Goal: Transaction & Acquisition: Purchase product/service

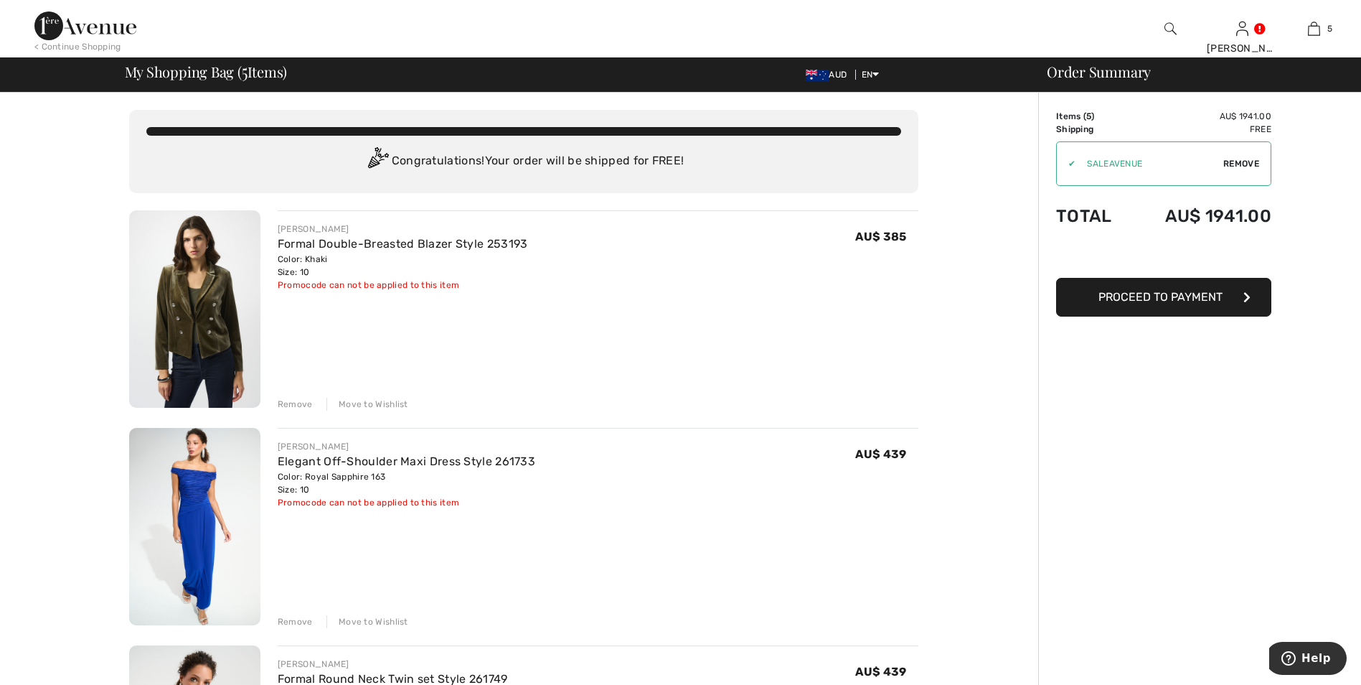
click at [294, 404] on div "Remove" at bounding box center [295, 404] width 35 height 13
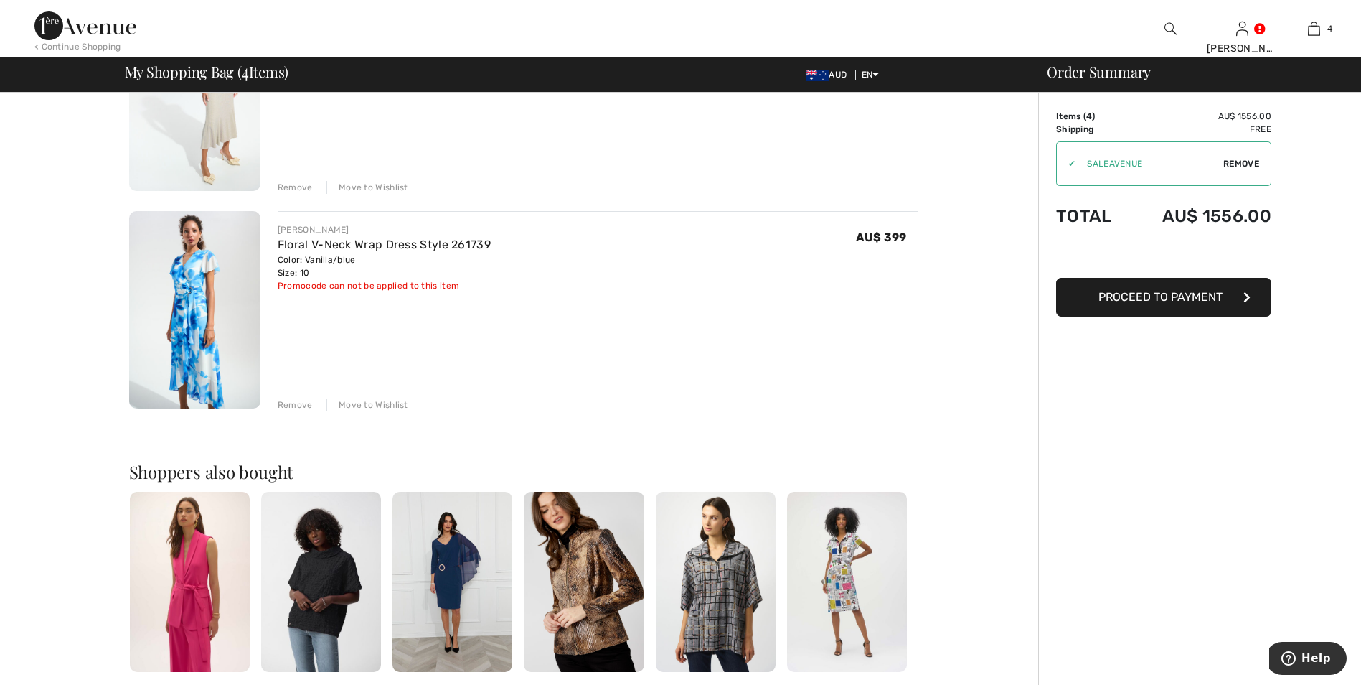
scroll to position [718, 0]
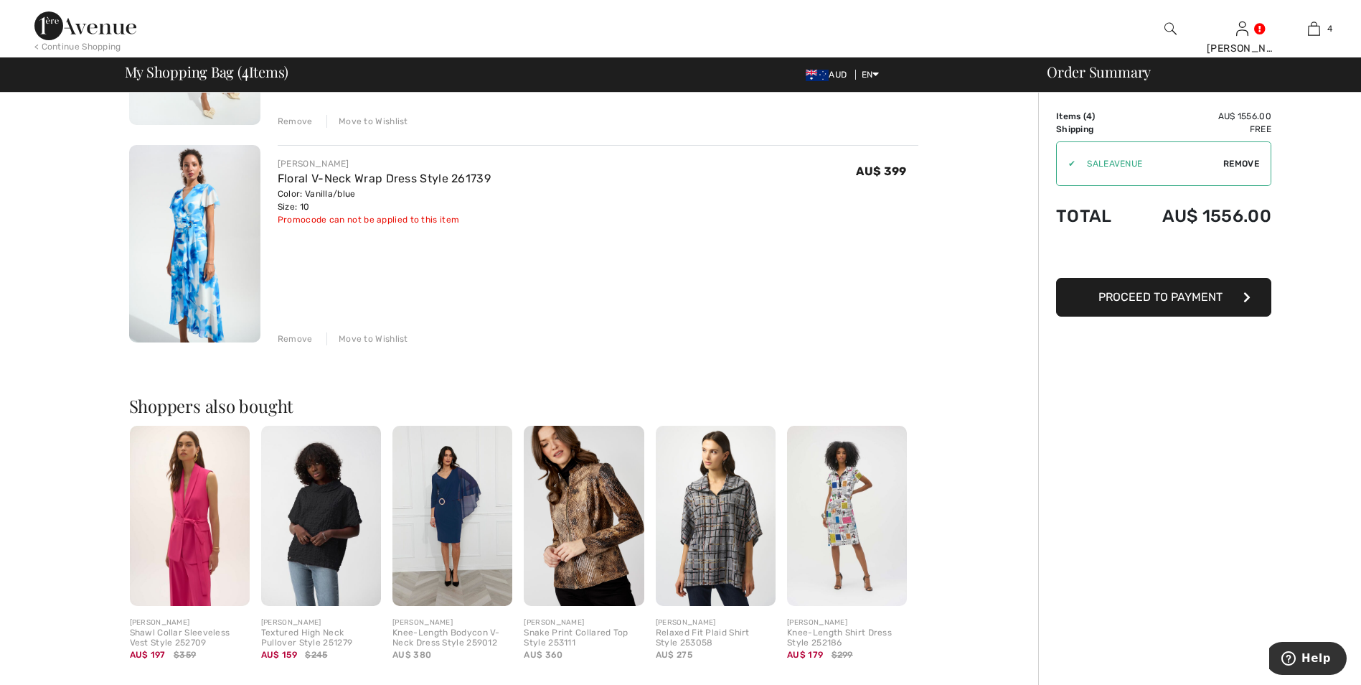
click at [1190, 296] on span "Proceed to Payment" at bounding box center [1161, 297] width 124 height 14
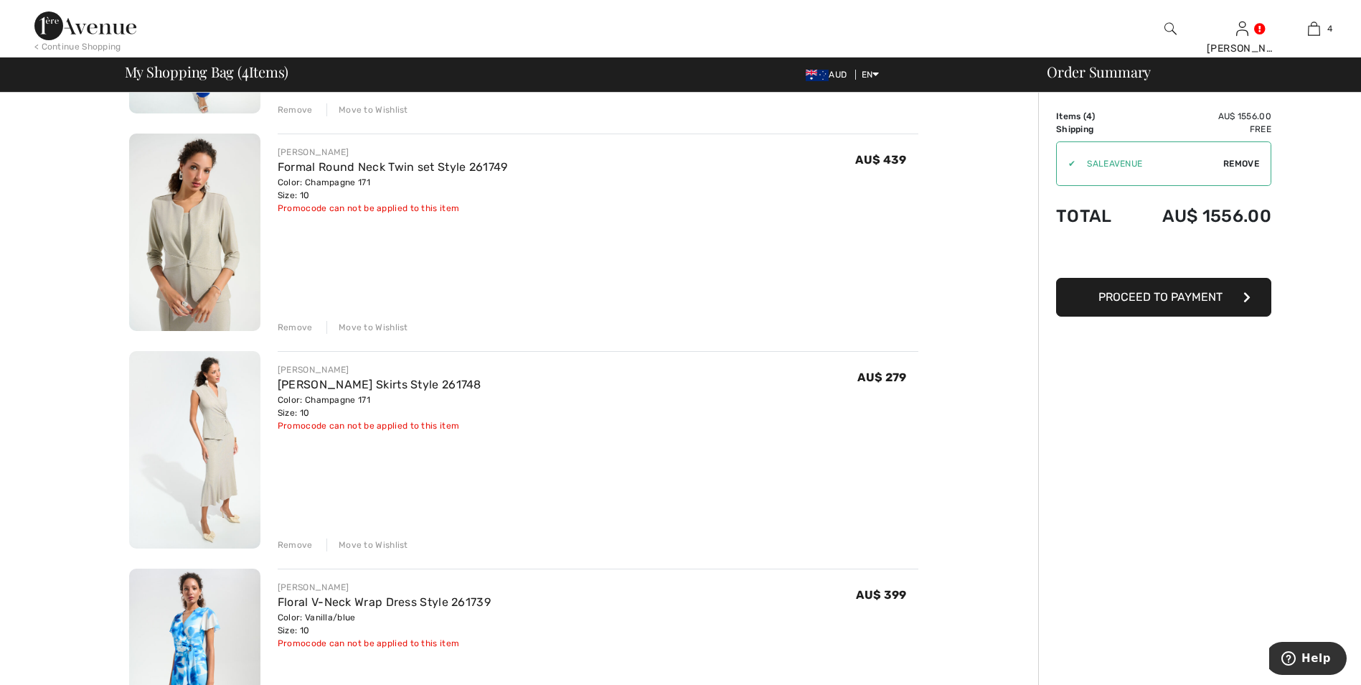
scroll to position [287, 0]
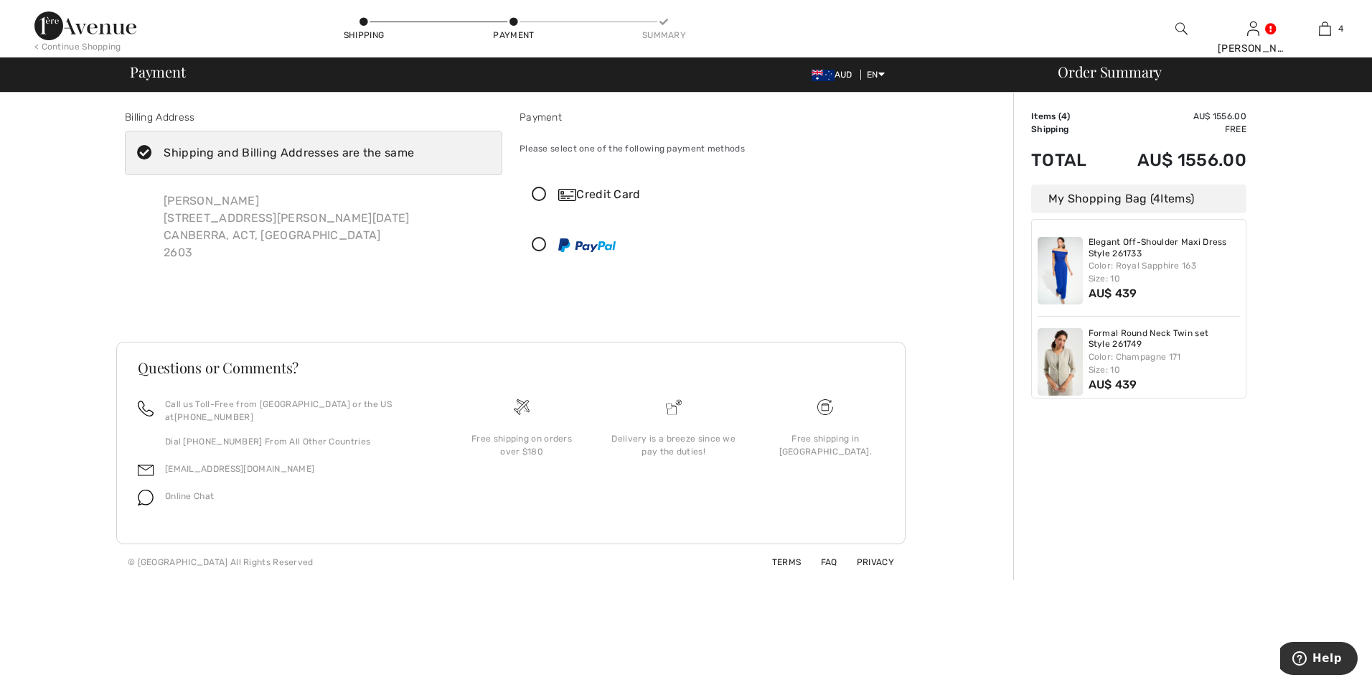
click at [149, 154] on icon at bounding box center [145, 153] width 38 height 15
click at [414, 154] on input "Shipping and Billing Addresses are the same" at bounding box center [418, 152] width 9 height 43
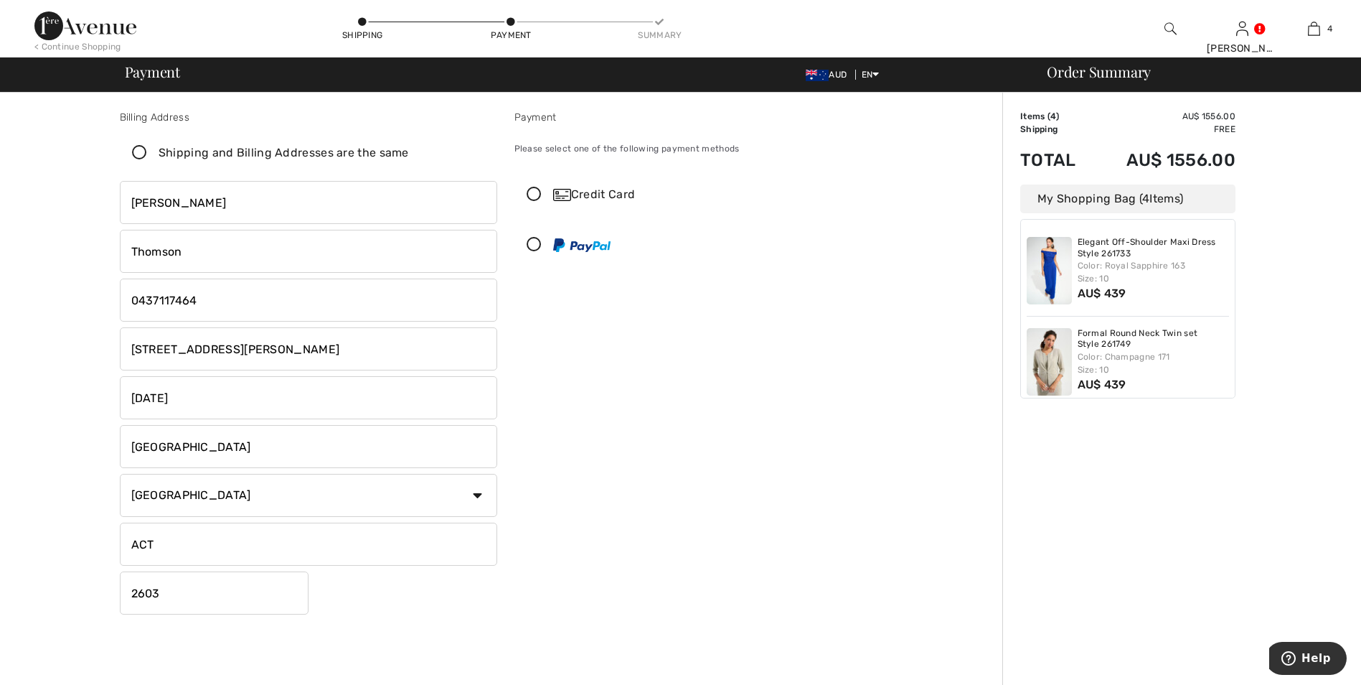
checkbox input "false"
drag, startPoint x: 273, startPoint y: 344, endPoint x: 37, endPoint y: 345, distance: 236.1
click at [37, 345] on div "Billing Address Shipping and Billing Addresses are the same Elizabeth Thomson 3…" at bounding box center [506, 510] width 994 height 835
type input "2/10 Geils Court"
drag, startPoint x: 185, startPoint y: 400, endPoint x: 72, endPoint y: 388, distance: 113.3
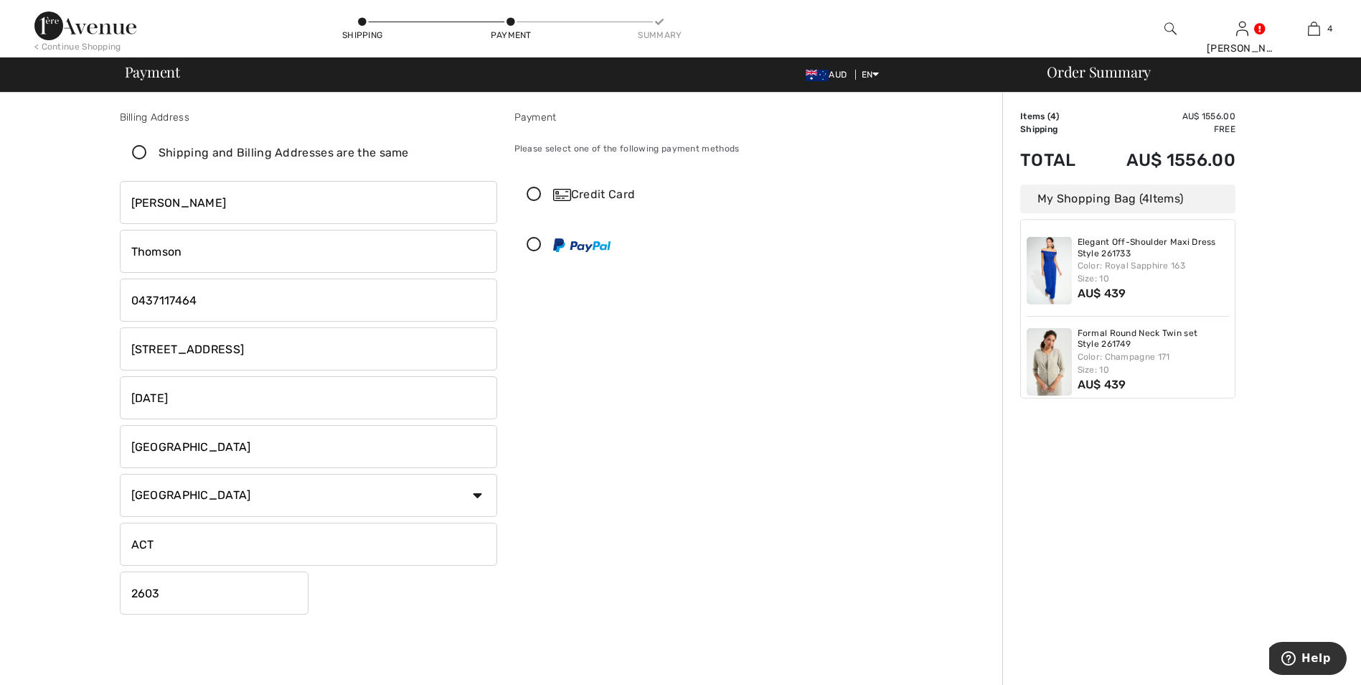
click at [72, 388] on div "Billing Address Shipping and Billing Addresses are the same Elizabeth Thomson 3…" at bounding box center [506, 510] width 994 height 835
type input "DEAKIN"
click at [173, 596] on input "2603" at bounding box center [214, 592] width 189 height 43
type input "2600"
click at [535, 245] on icon at bounding box center [534, 245] width 38 height 15
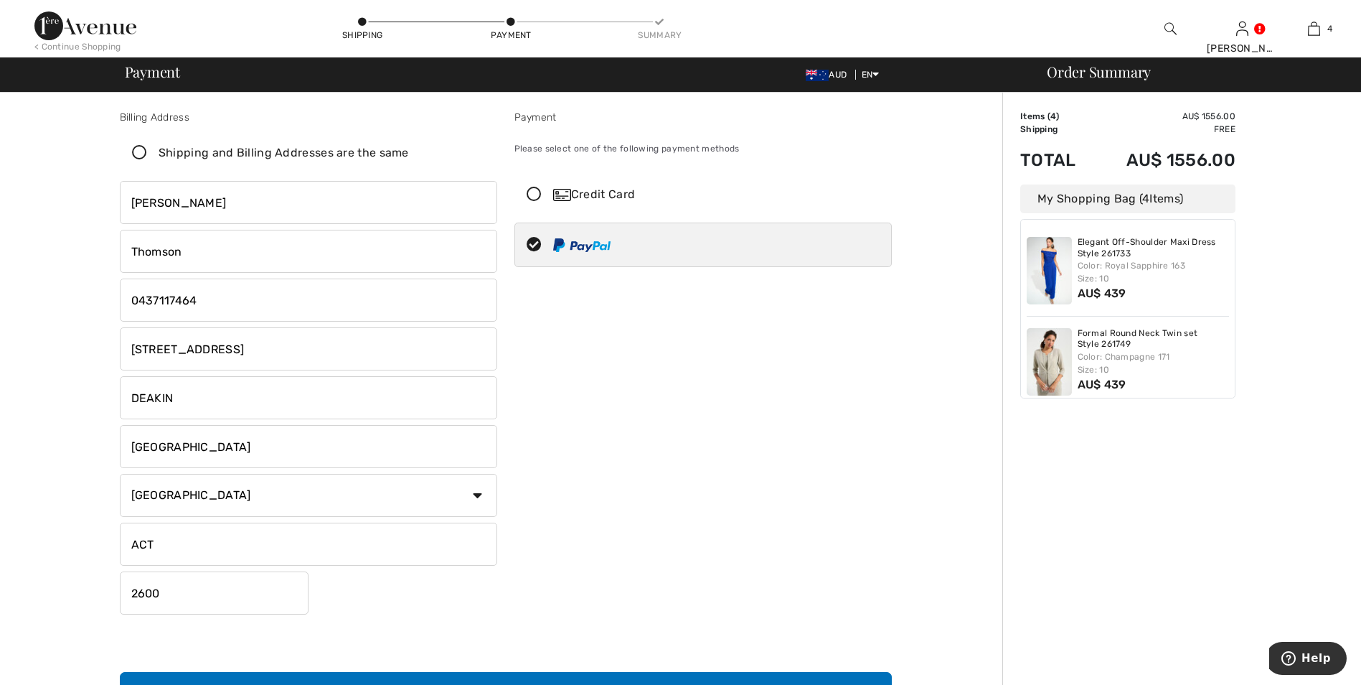
click at [139, 153] on icon at bounding box center [140, 153] width 38 height 15
click at [409, 153] on input "Shipping and Billing Addresses are the same" at bounding box center [413, 152] width 9 height 43
checkbox input "true"
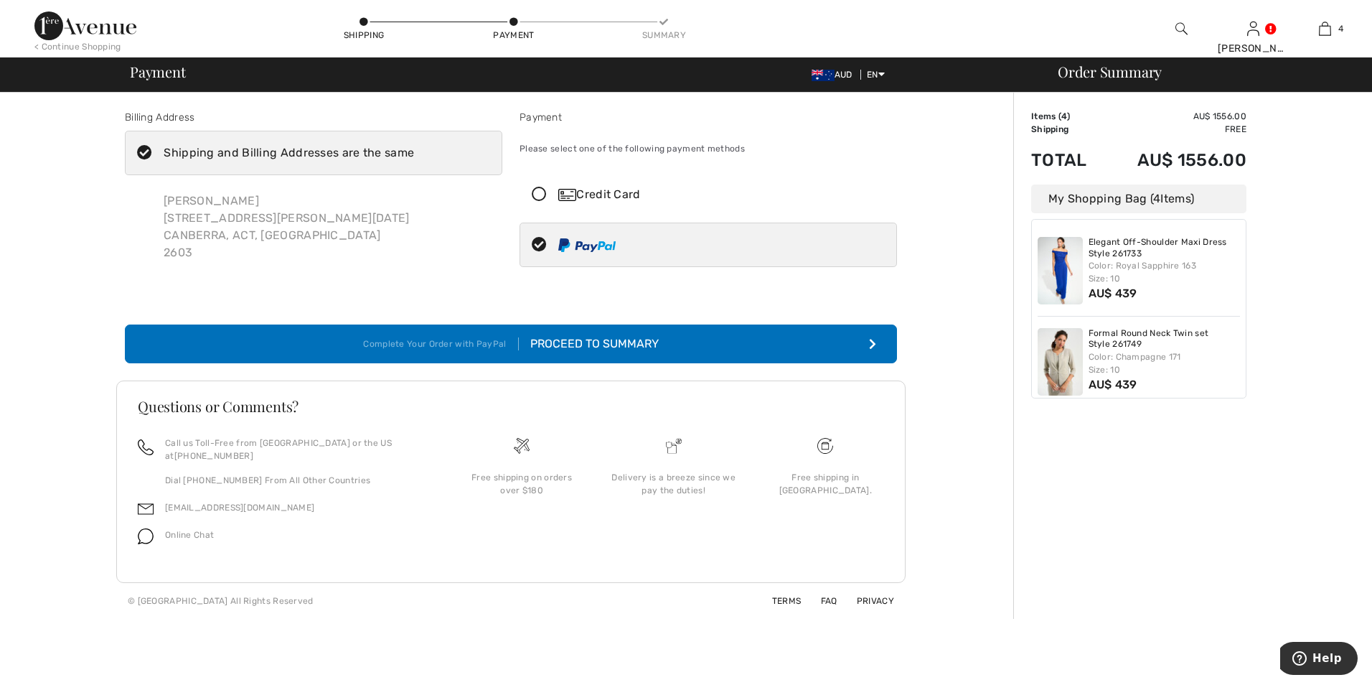
type input "3 Wickham Crescent"
type input "RED HILL"
type input "2603"
click at [139, 154] on icon at bounding box center [145, 153] width 38 height 15
click at [414, 154] on input "Shipping and Billing Addresses are the same" at bounding box center [418, 152] width 9 height 43
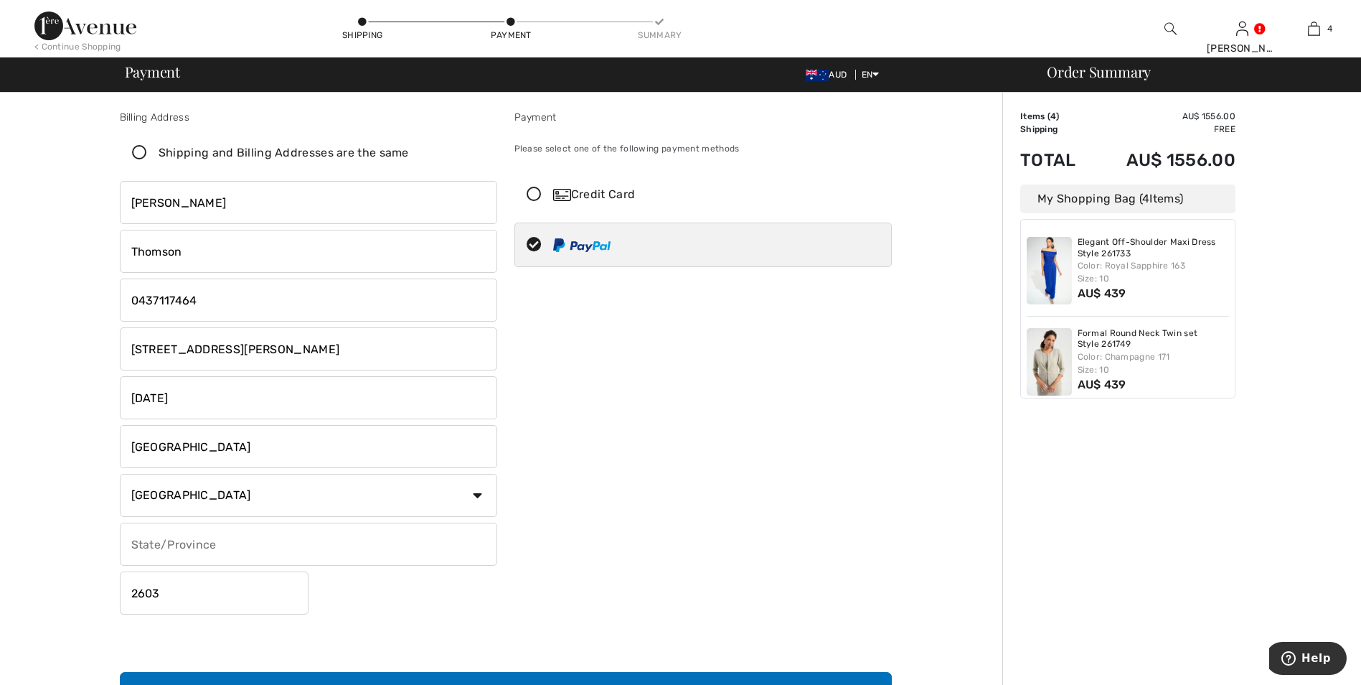
checkbox input "false"
drag, startPoint x: 268, startPoint y: 347, endPoint x: 69, endPoint y: 349, distance: 198.8
click at [69, 349] on div "Billing Address Shipping and Billing Addresses are the same Elizabeth Thomson 3…" at bounding box center [506, 529] width 994 height 873
type input "2/10 Geils Court"
drag, startPoint x: 189, startPoint y: 398, endPoint x: 75, endPoint y: 410, distance: 114.0
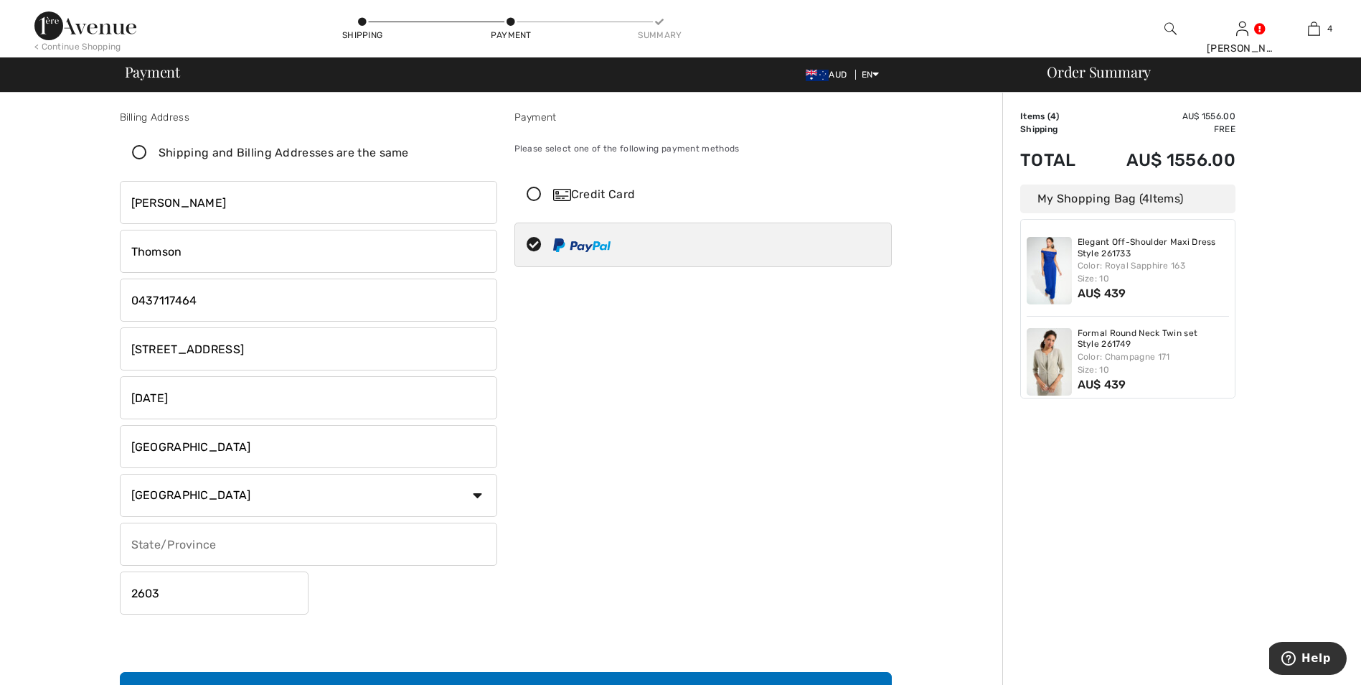
click at [75, 410] on div "Billing Address Shipping and Billing Addresses are the same Elizabeth Thomson 3…" at bounding box center [506, 529] width 994 height 873
type input "DEAKIN"
drag, startPoint x: 202, startPoint y: 543, endPoint x: 210, endPoint y: 545, distance: 8.0
click at [204, 543] on input "text" at bounding box center [308, 543] width 377 height 43
type input "ACT"
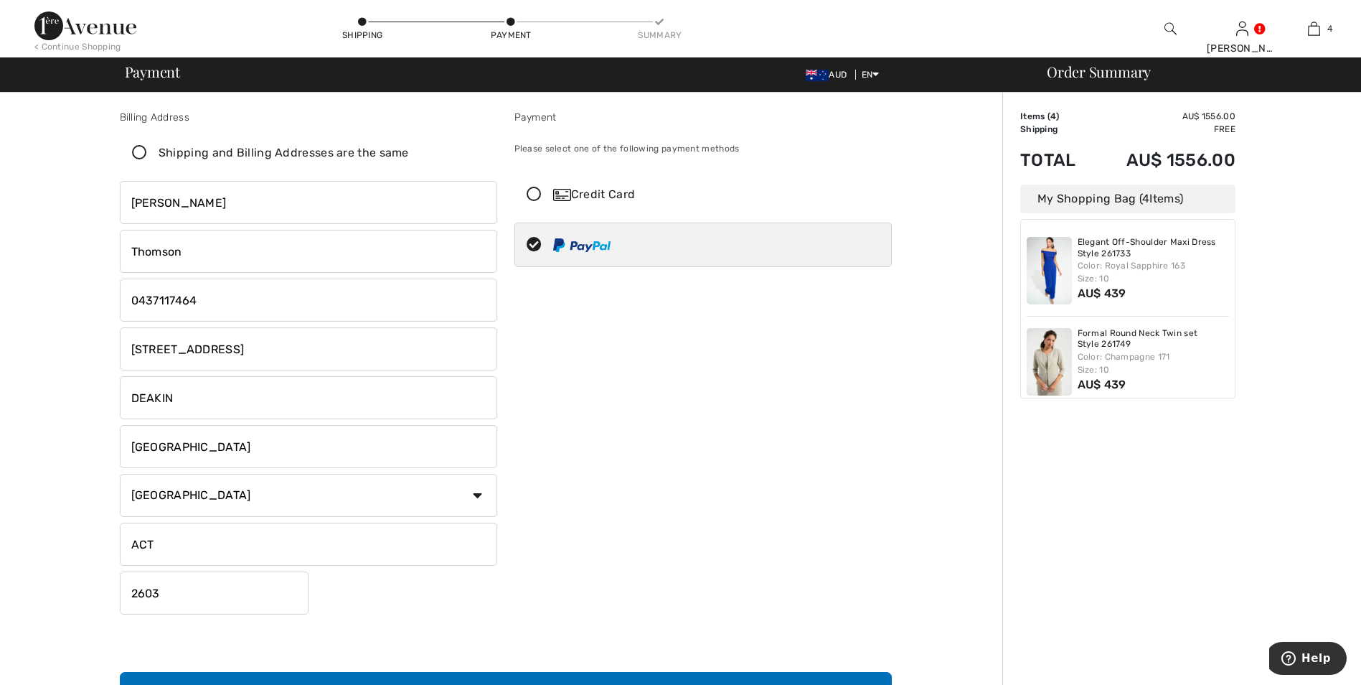
click at [174, 596] on input "2603" at bounding box center [214, 592] width 189 height 43
type input "2600"
drag, startPoint x: 637, startPoint y: 520, endPoint x: 644, endPoint y: 514, distance: 9.7
click at [637, 520] on div "Payment Please select one of the following payment methods Credit Card 1 2 3 4 …" at bounding box center [703, 365] width 395 height 510
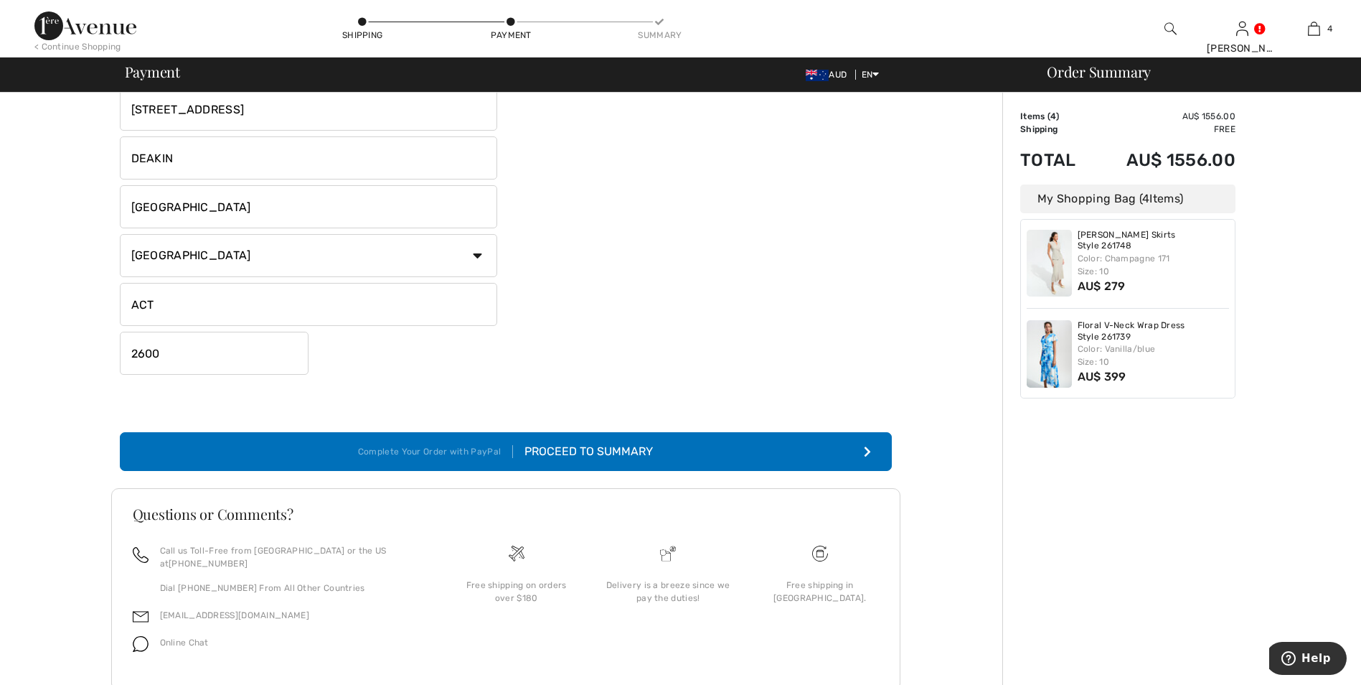
scroll to position [268, 0]
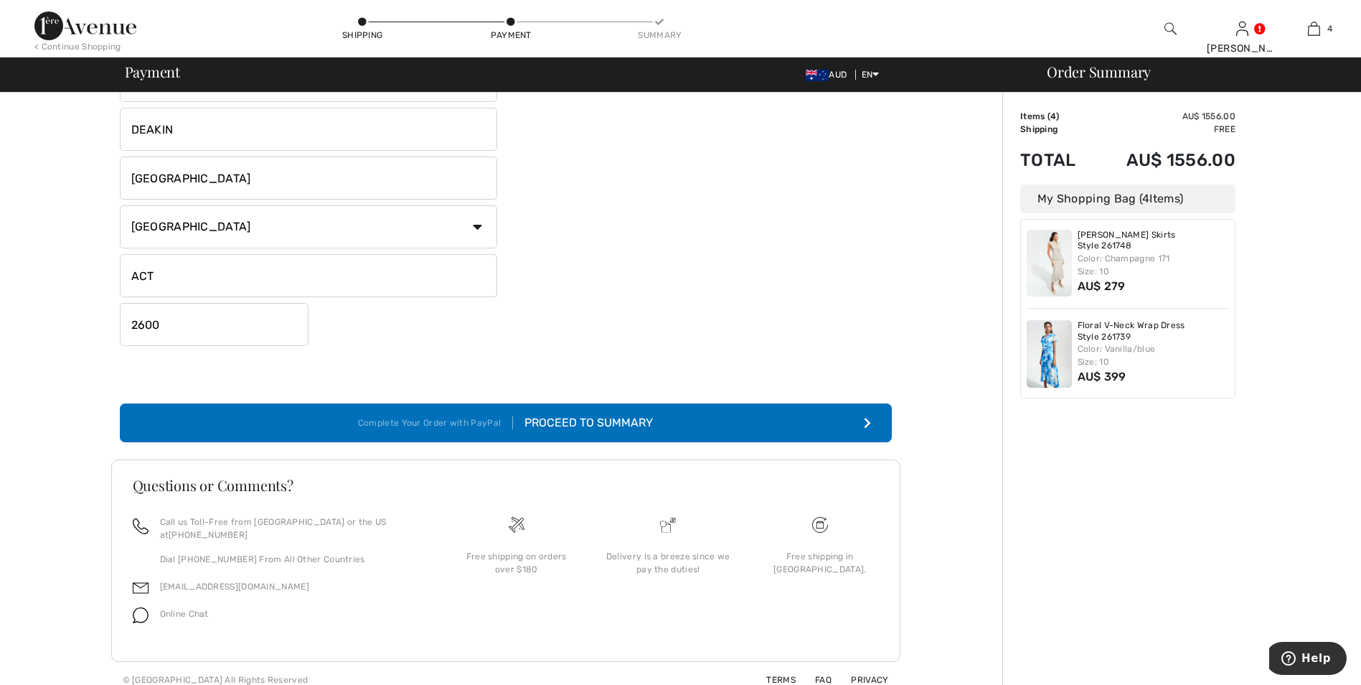
click at [707, 422] on button "Complete Your Order with PayPal Proceed to Summary" at bounding box center [506, 422] width 772 height 39
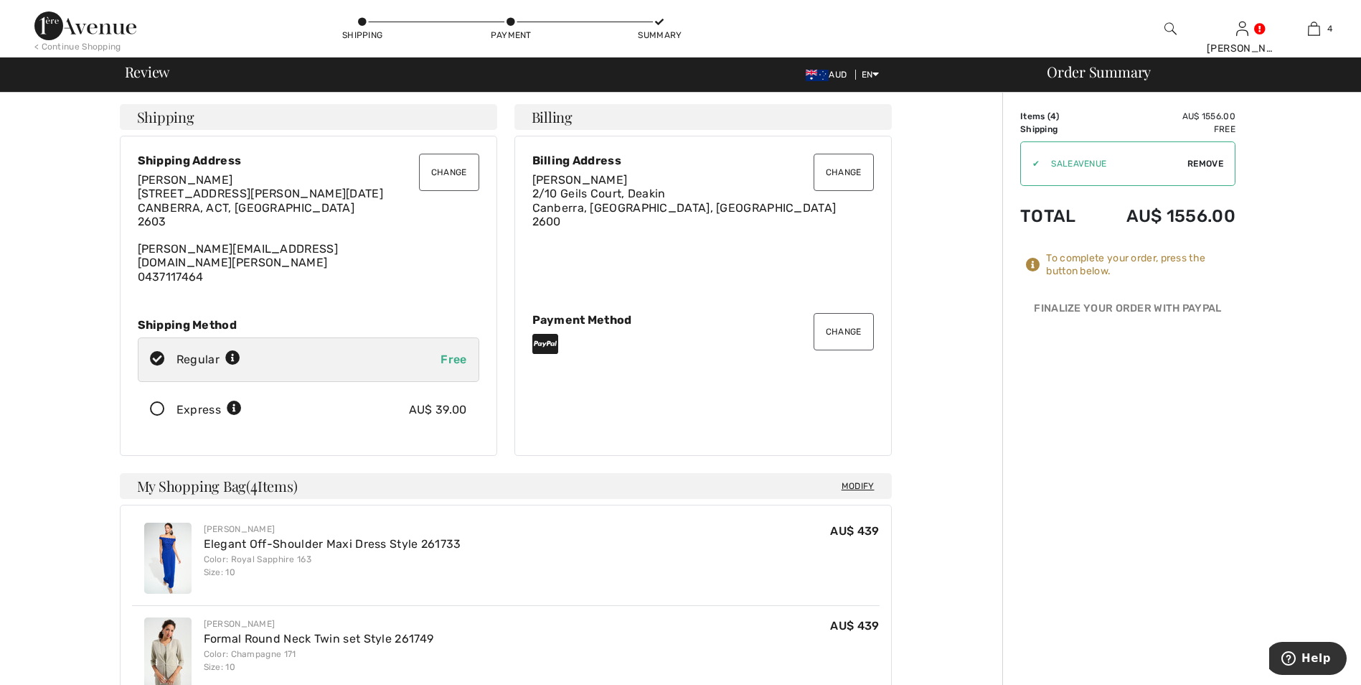
click at [435, 171] on button "Change" at bounding box center [449, 172] width 60 height 37
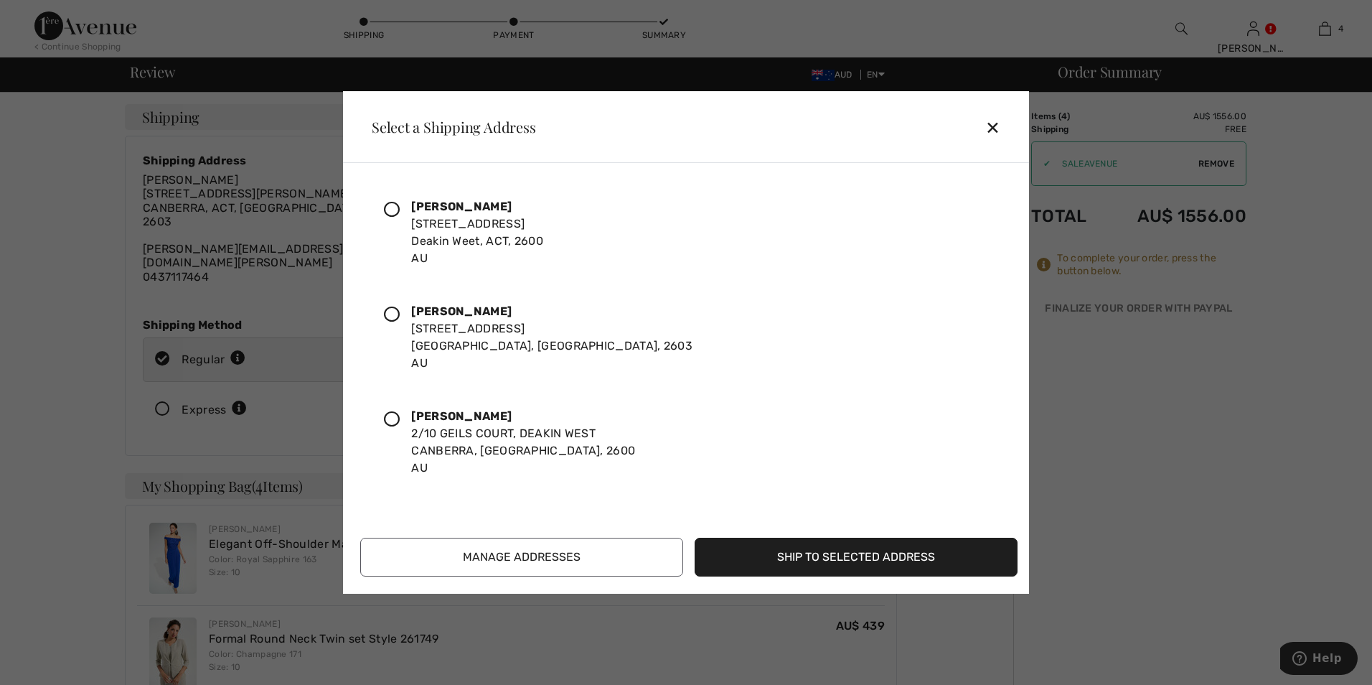
click at [457, 221] on div "Elizabeth Thomson Unit 2, 10 Geils Ct, Deakin West Deakin Weet, ACT, 2600 AU" at bounding box center [477, 232] width 132 height 69
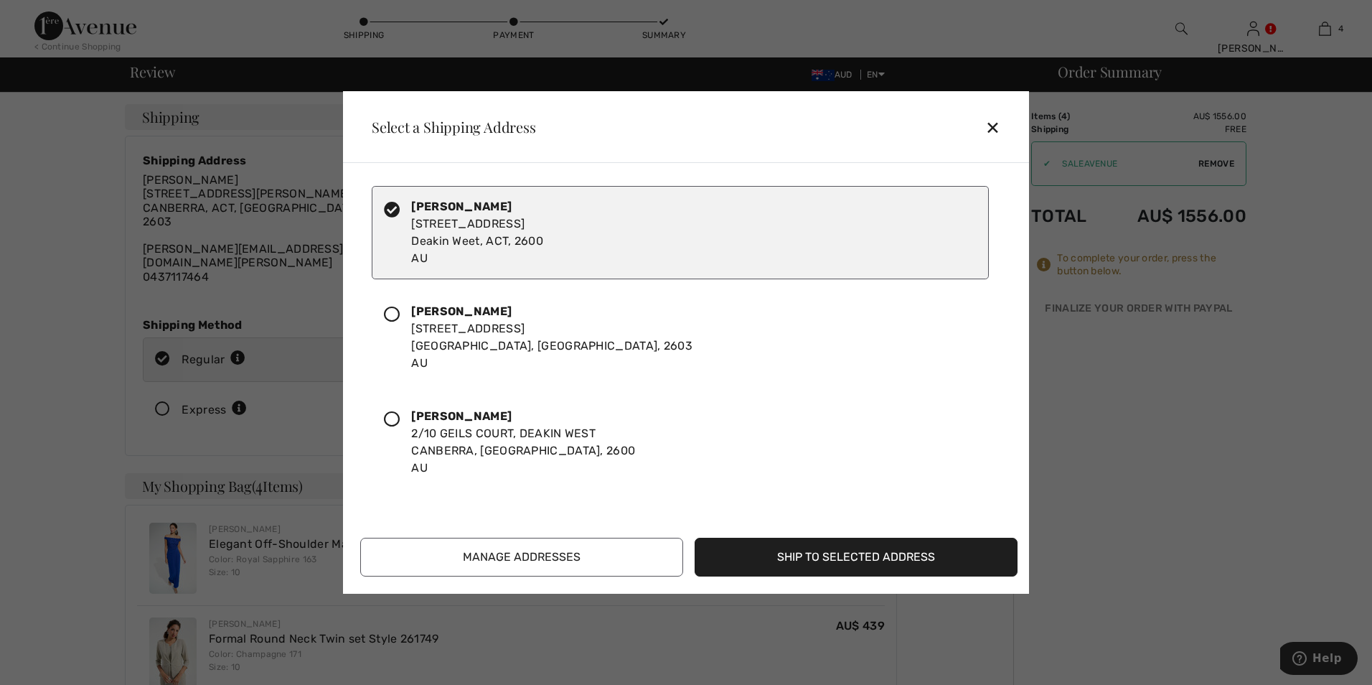
click at [859, 553] on button "Ship to Selected Address" at bounding box center [856, 557] width 323 height 39
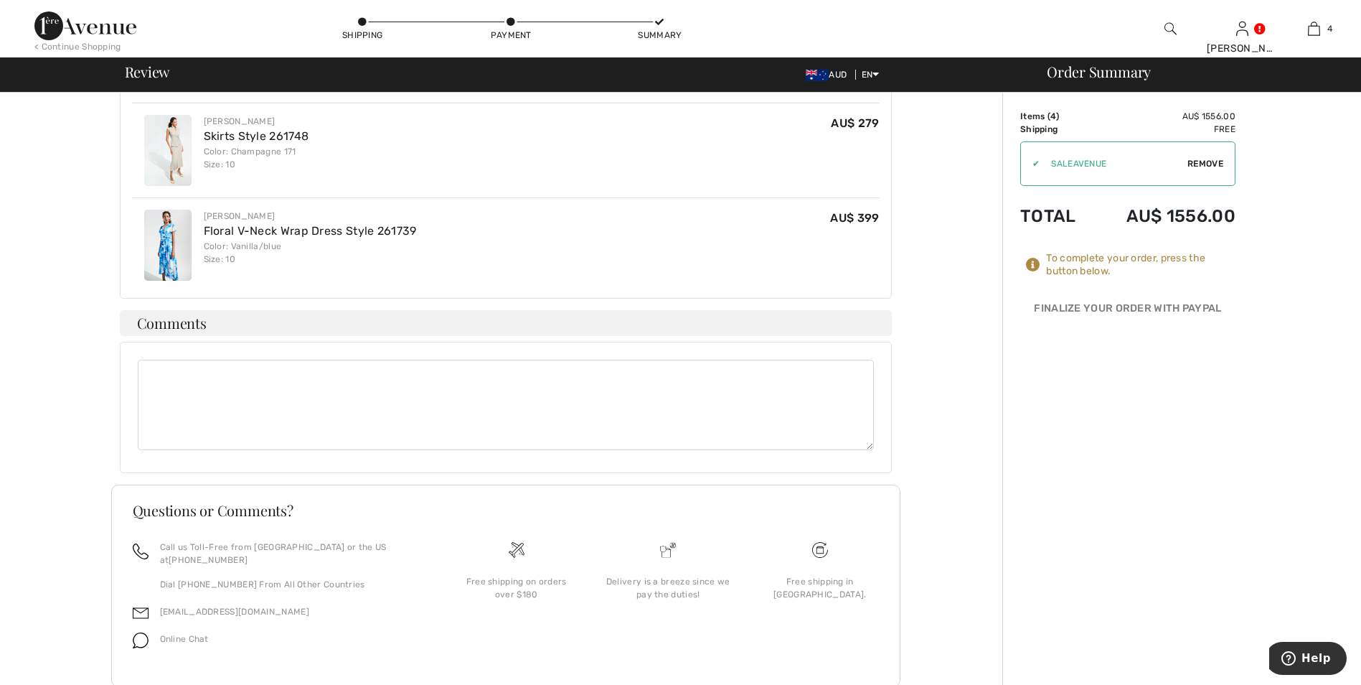
scroll to position [609, 0]
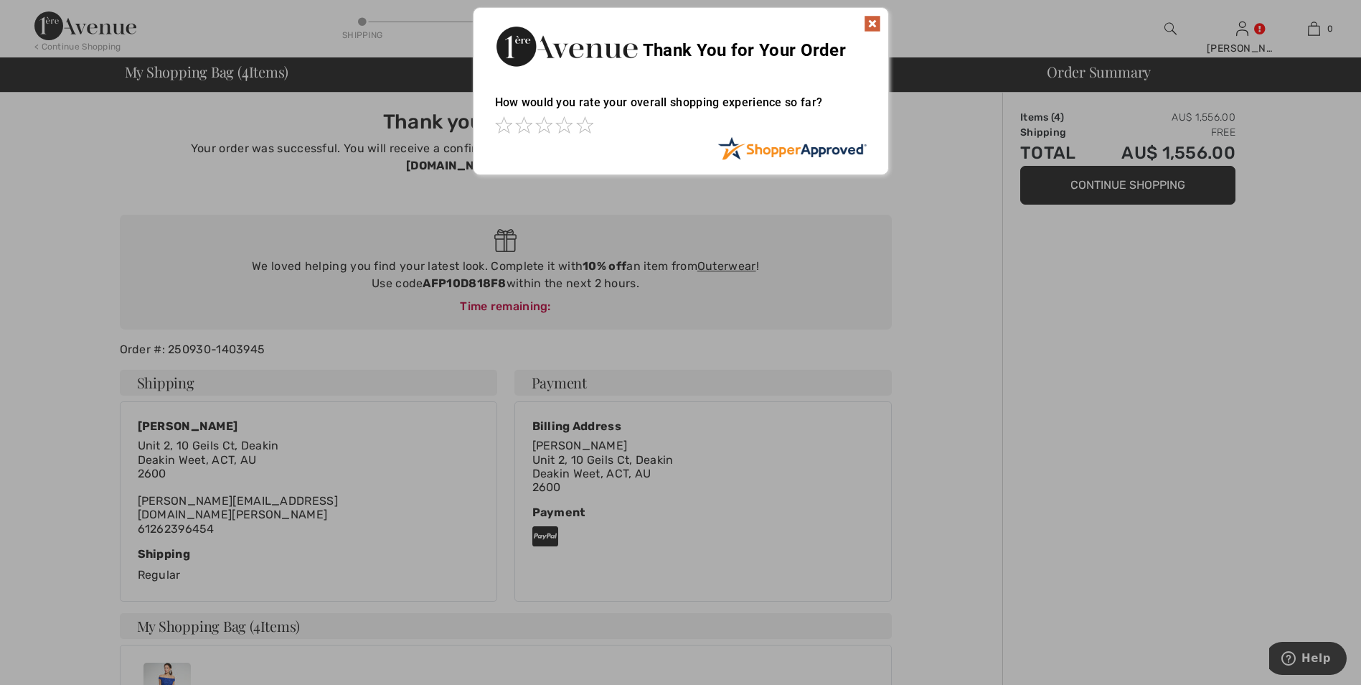
click at [874, 27] on img at bounding box center [872, 23] width 17 height 17
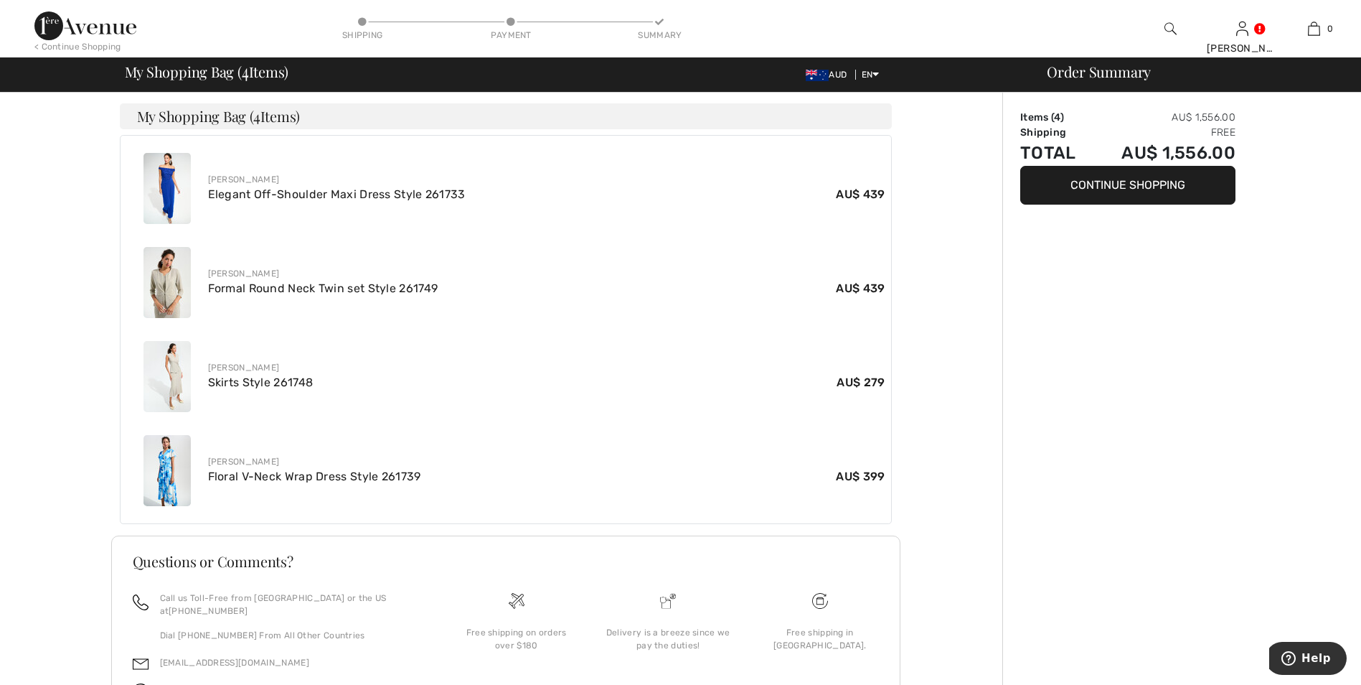
scroll to position [555, 0]
